Goal: Transaction & Acquisition: Purchase product/service

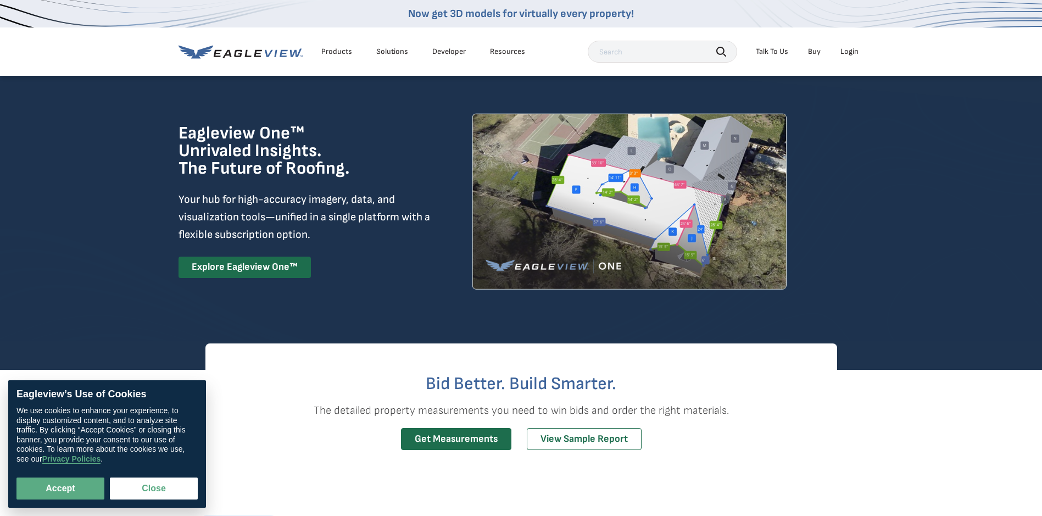
click at [848, 53] on div "Login" at bounding box center [849, 52] width 18 height 10
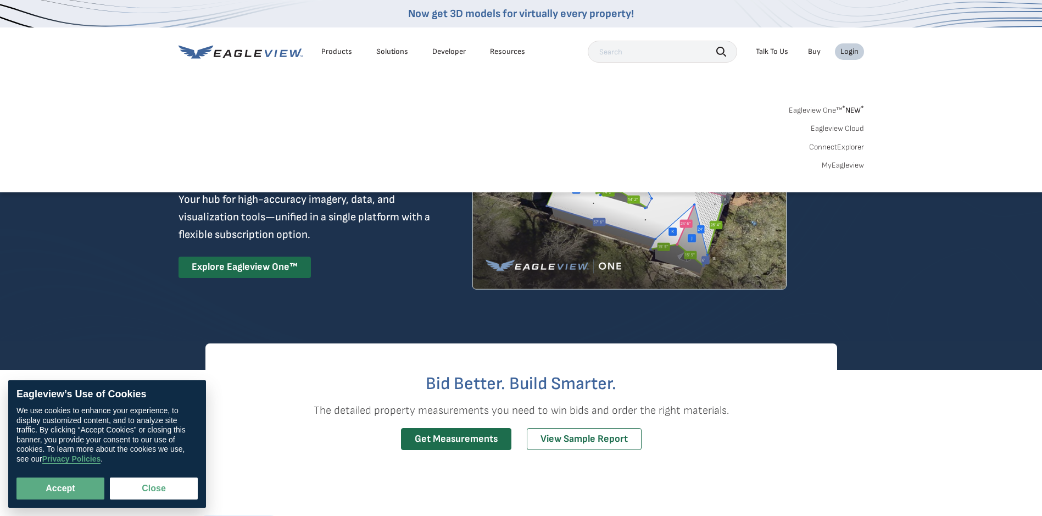
click at [828, 166] on link "MyEagleview" at bounding box center [842, 165] width 42 height 10
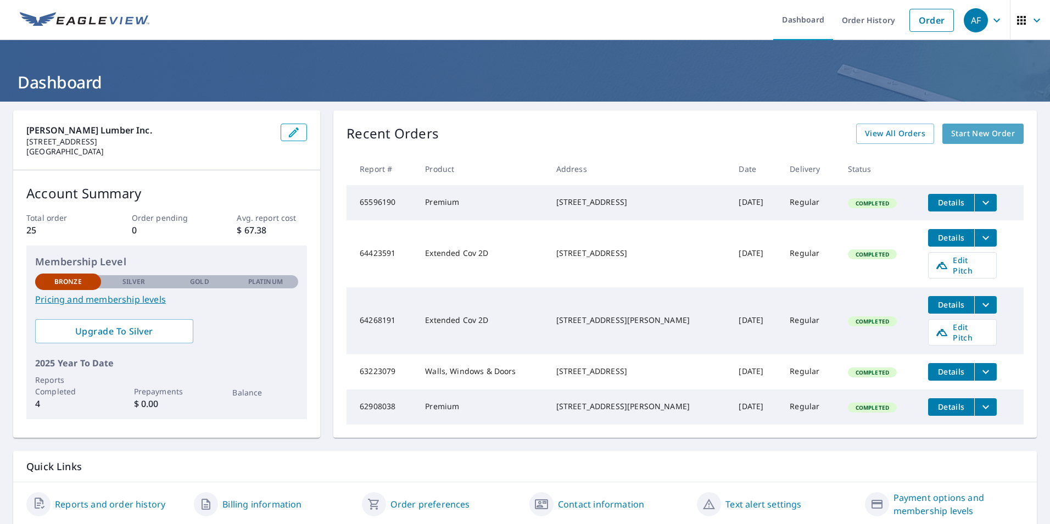
click at [981, 139] on span "Start New Order" at bounding box center [983, 134] width 64 height 14
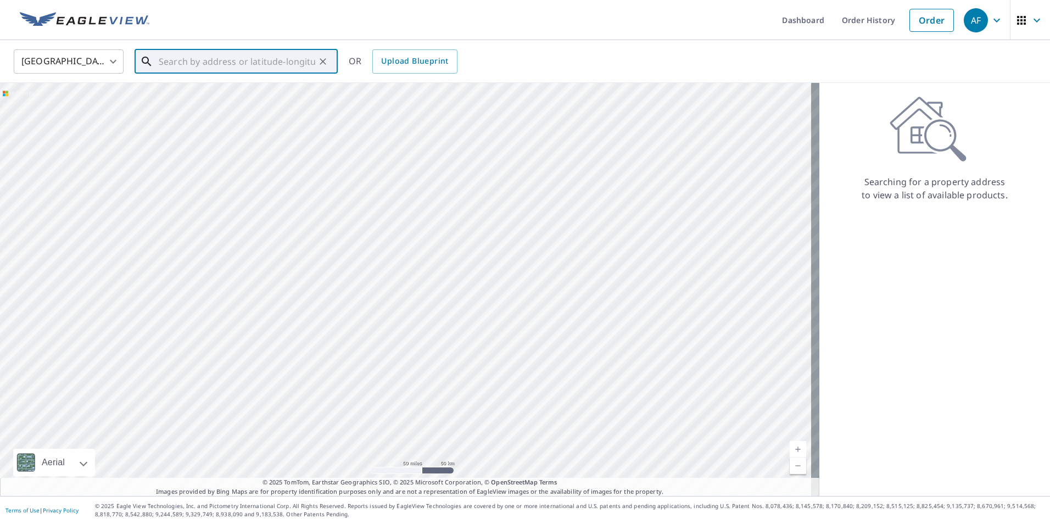
click at [191, 59] on input "text" at bounding box center [237, 61] width 156 height 31
click at [225, 105] on p "Mound, MN 55364" at bounding box center [242, 105] width 172 height 11
type input "5115 Minneapolis Ave Mound, MN 55364"
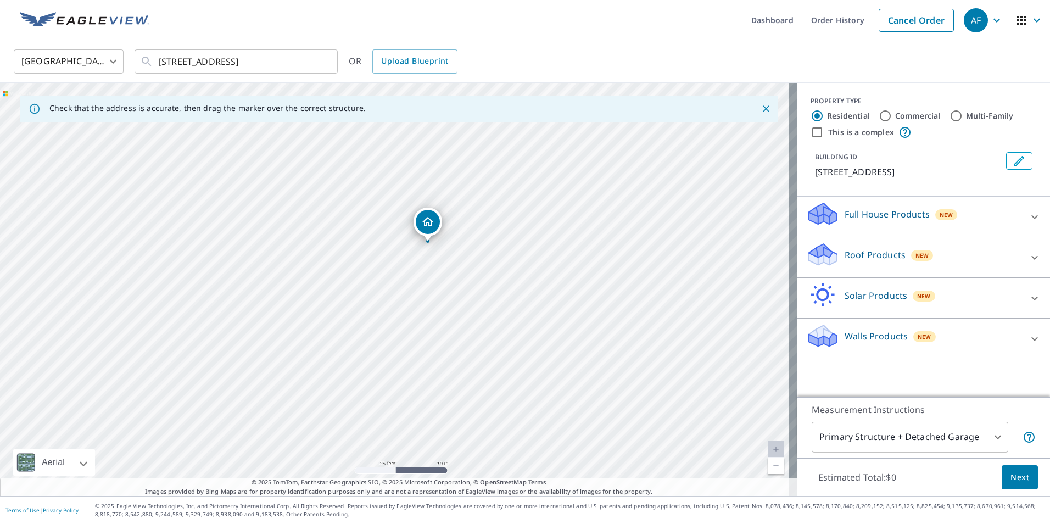
drag, startPoint x: 446, startPoint y: 201, endPoint x: 428, endPoint y: 221, distance: 27.2
click at [933, 259] on div "Roof Products New" at bounding box center [913, 257] width 215 height 31
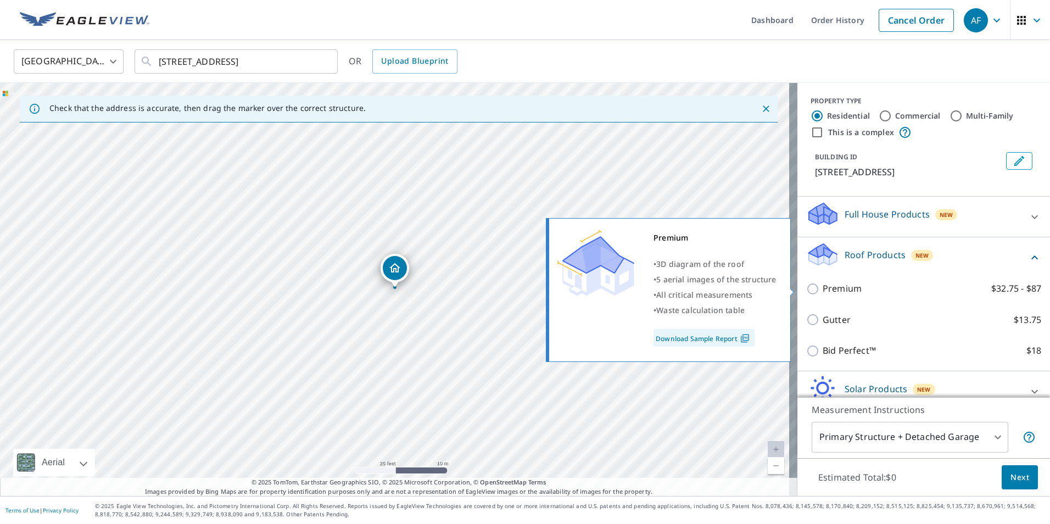
click at [864, 287] on label "Premium $32.75 - $87" at bounding box center [931, 289] width 219 height 14
click at [822, 287] on input "Premium $32.75 - $87" at bounding box center [814, 288] width 16 height 13
checkbox input "true"
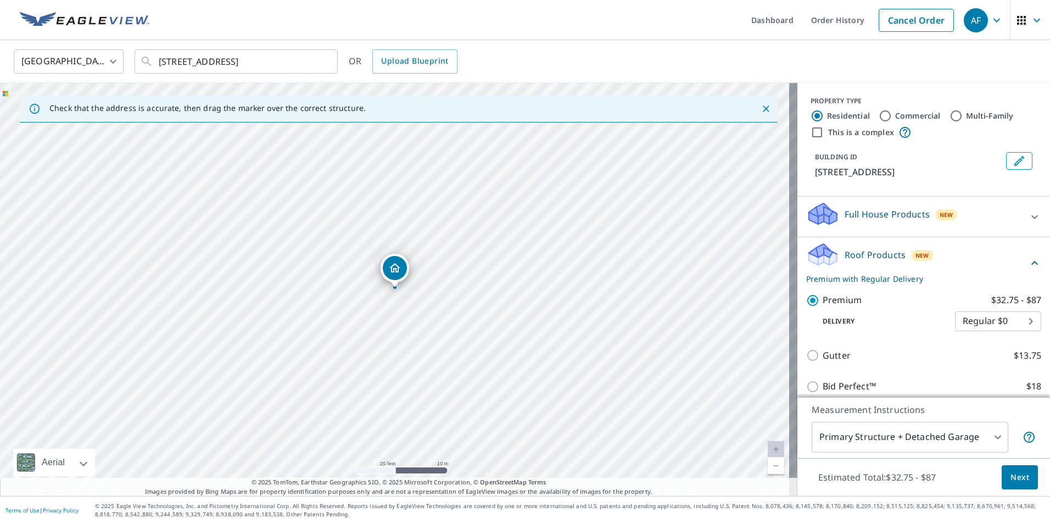
click at [1018, 484] on button "Next" at bounding box center [1019, 477] width 36 height 25
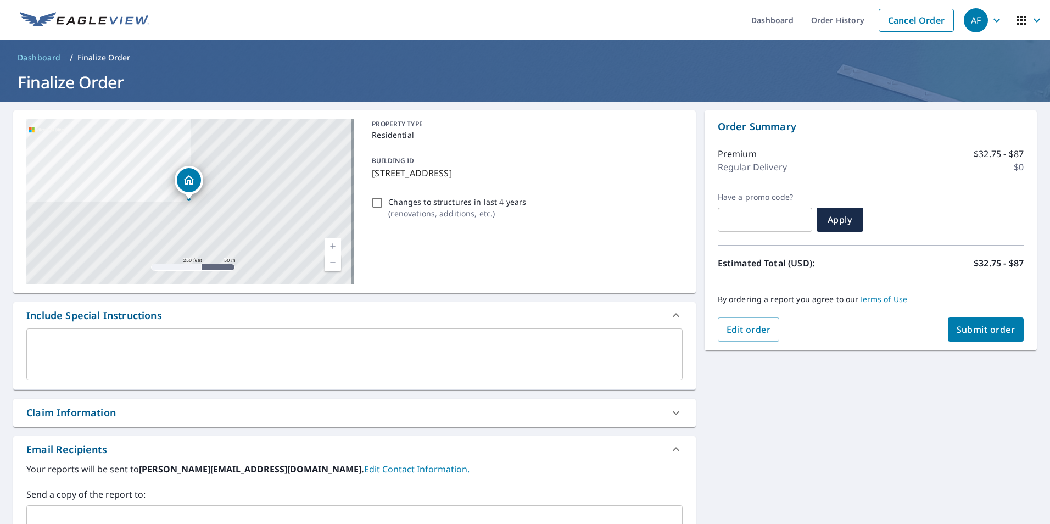
click at [978, 340] on button "Submit order" at bounding box center [986, 329] width 76 height 24
